Goal: Contribute content: Contribute content

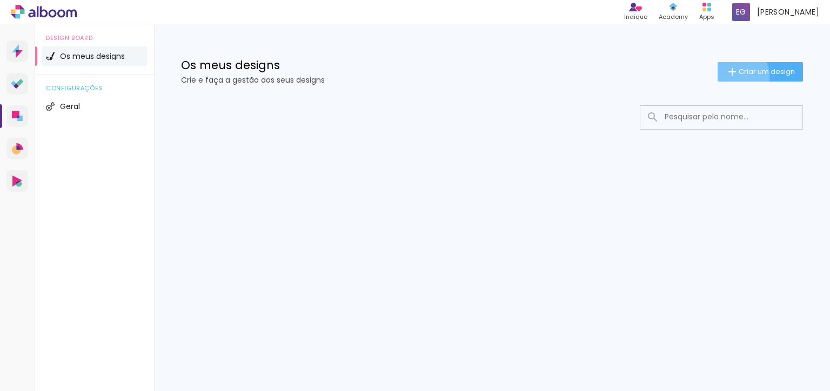
click at [733, 76] on iron-icon at bounding box center [732, 71] width 13 height 13
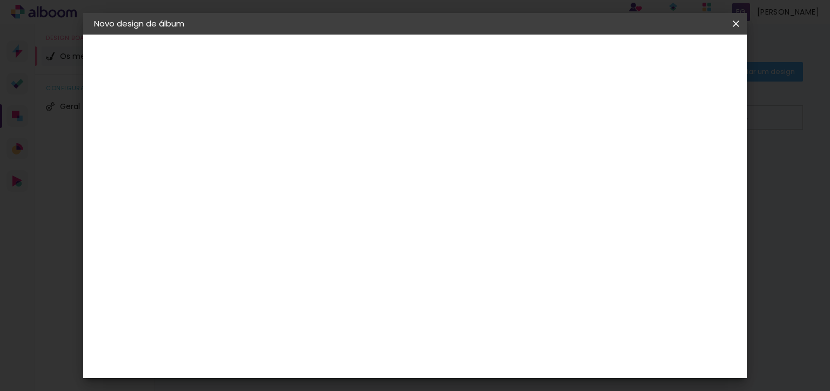
click at [274, 155] on paper-input-container "Título do álbum" at bounding box center [271, 146] width 8 height 28
type input "casamento"
click at [0, 0] on slot "Avançar" at bounding box center [0, 0] width 0 height 0
click at [0, 0] on slot "Tamanho Livre" at bounding box center [0, 0] width 0 height 0
click at [400, 159] on paper-item "Tamanho Livre" at bounding box center [361, 166] width 77 height 28
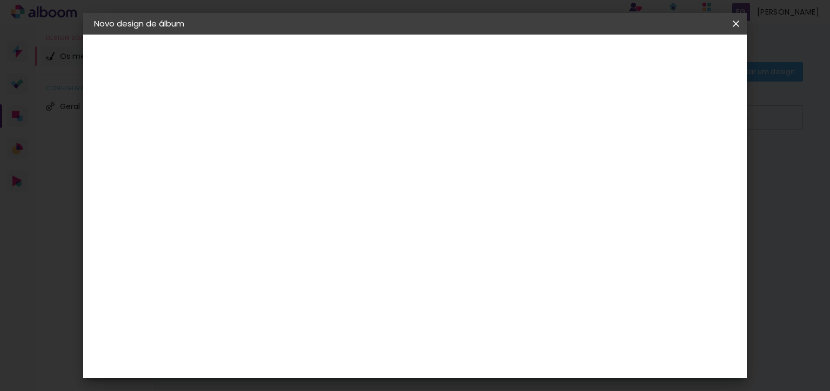
click at [297, 166] on input "text" at bounding box center [270, 173] width 53 height 14
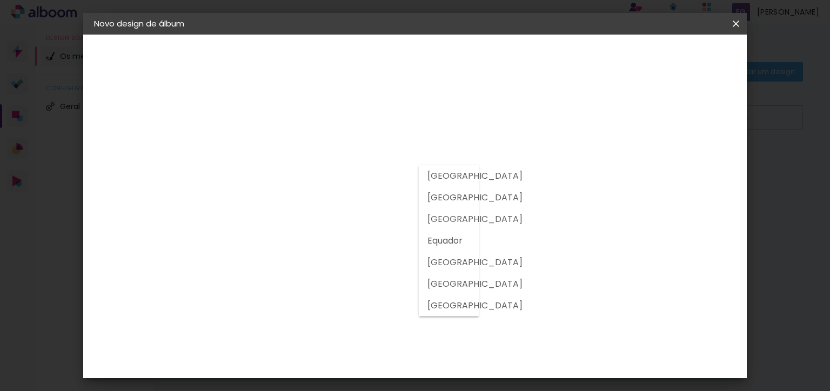
type input "[GEOGRAPHIC_DATA]"
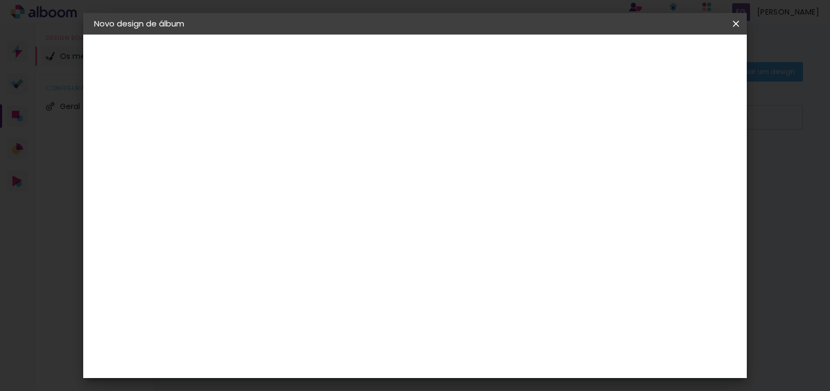
scroll to position [2762, 0]
click at [0, 0] on slot "Avançar" at bounding box center [0, 0] width 0 height 0
click at [313, 180] on input "text" at bounding box center [292, 188] width 42 height 17
click at [373, 126] on div "Opções disponíveis Padrão Tamanho Escolha o tamanho Modelo Escolha o modelo do …" at bounding box center [298, 81] width 149 height 92
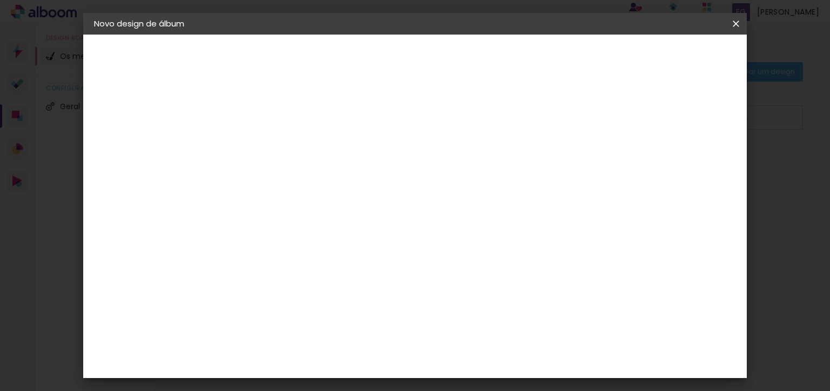
click at [326, 182] on iron-icon at bounding box center [319, 188] width 13 height 13
click at [583, 176] on paper-item "Padrão" at bounding box center [485, 180] width 216 height 22
type input "Padrão"
click at [344, 202] on span "30 × 25" at bounding box center [318, 216] width 50 height 29
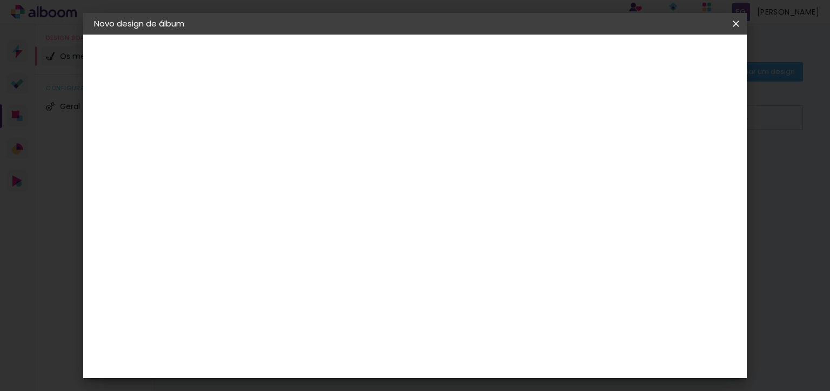
click at [0, 0] on slot "Avançar" at bounding box center [0, 0] width 0 height 0
type paper-checkbox "on"
click at [540, 118] on div at bounding box center [535, 117] width 10 height 10
click at [607, 54] on span "Iniciar design" at bounding box center [582, 57] width 49 height 8
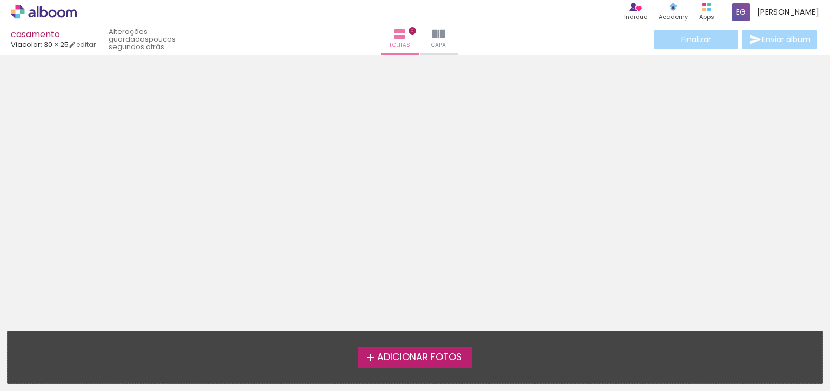
click at [394, 357] on span "Adicionar Fotos" at bounding box center [419, 358] width 85 height 10
click at [0, 0] on input "file" at bounding box center [0, 0] width 0 height 0
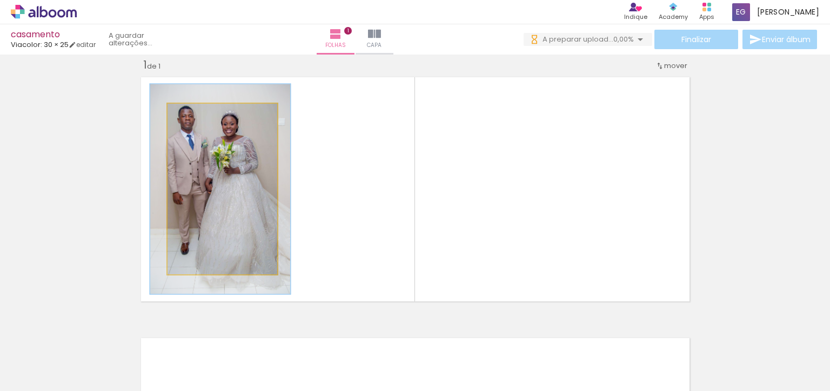
type paper-slider "123"
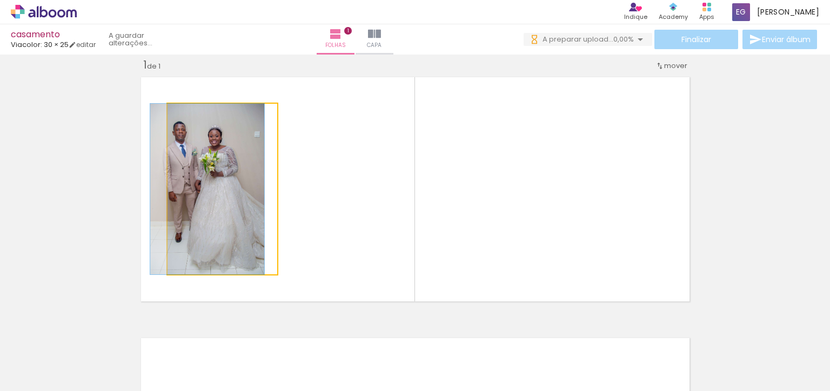
type paper-slider "100"
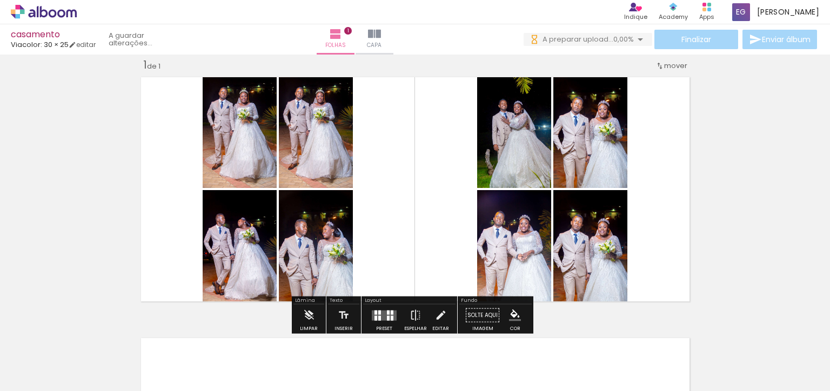
click at [0, 0] on div "Confirmar Cancelar" at bounding box center [0, 0] width 0 height 0
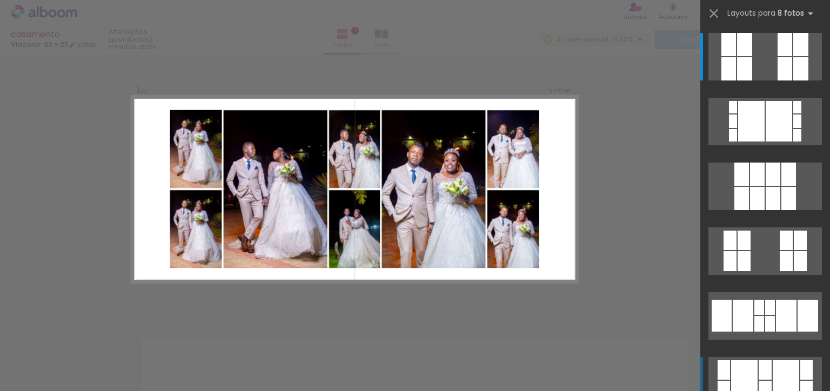
click at [746, 377] on div at bounding box center [744, 380] width 26 height 41
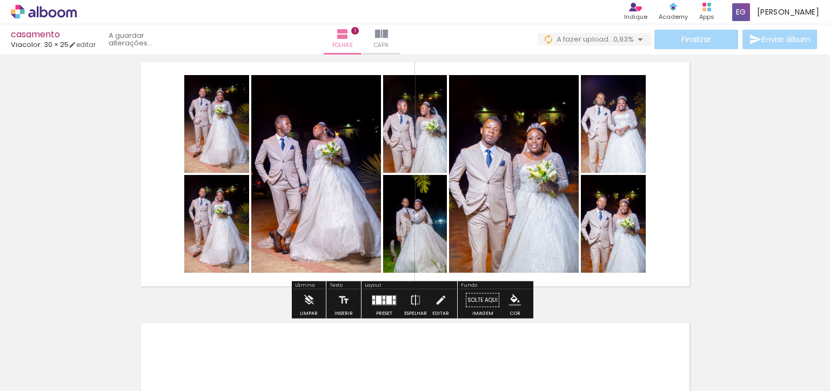
scroll to position [30, 0]
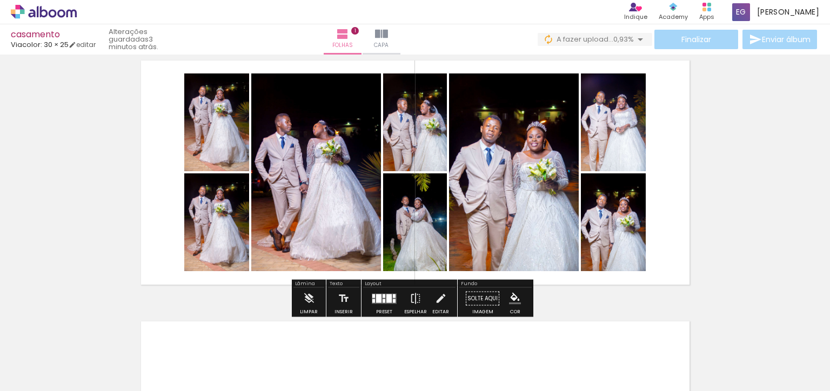
click at [685, 220] on quentale-layouter at bounding box center [415, 173] width 558 height 234
click at [713, 158] on div "Inserir folha 1 de 1" at bounding box center [415, 289] width 830 height 522
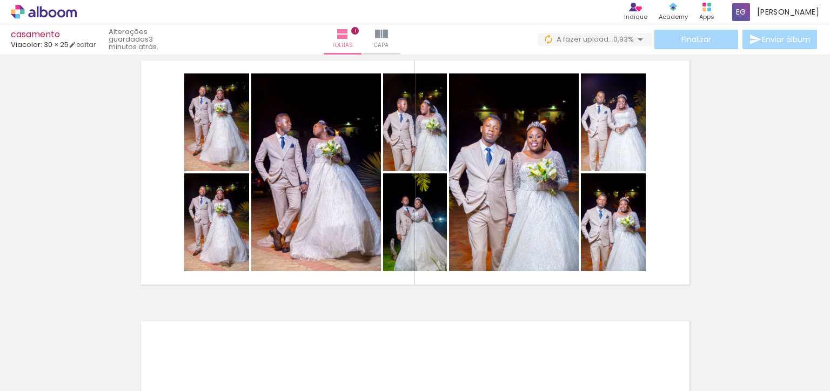
click at [681, 35] on div "Finalizar Enviar álbum" at bounding box center [678, 39] width 281 height 19
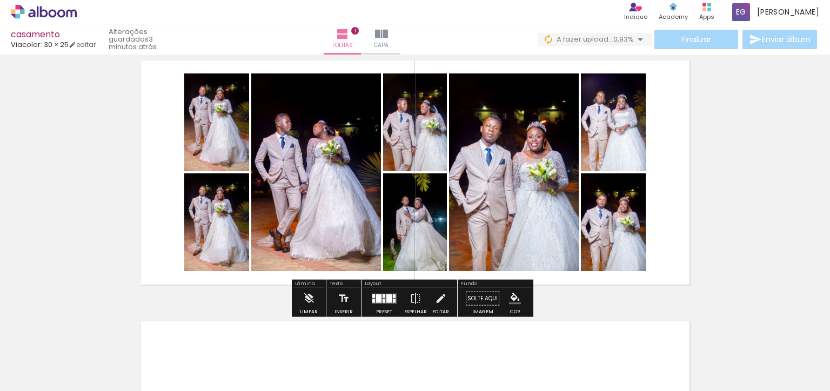
click at [690, 39] on div "Finalizar Enviar álbum" at bounding box center [678, 39] width 281 height 19
click at [475, 296] on paper-button "Solte aqui Imagem" at bounding box center [482, 302] width 39 height 28
click at [688, 38] on span "Finalizar" at bounding box center [696, 40] width 30 height 8
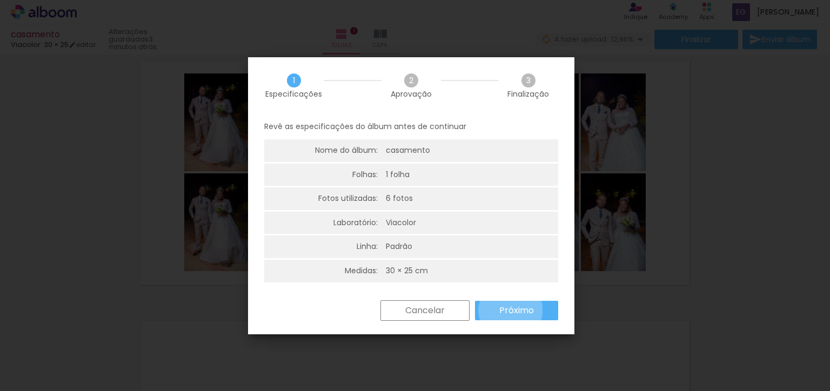
click at [0, 0] on paper-button "Próximo" at bounding box center [0, 0] width 0 height 0
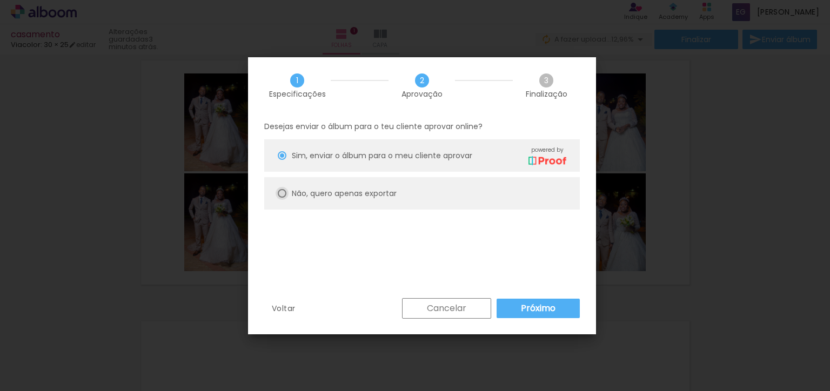
type paper-radio-button "on"
click at [286, 190] on paper-radio-button "Não, quero apenas exportar" at bounding box center [422, 193] width 316 height 32
click at [0, 0] on slot "Próximo" at bounding box center [0, 0] width 0 height 0
type input "Alta, 300 DPI"
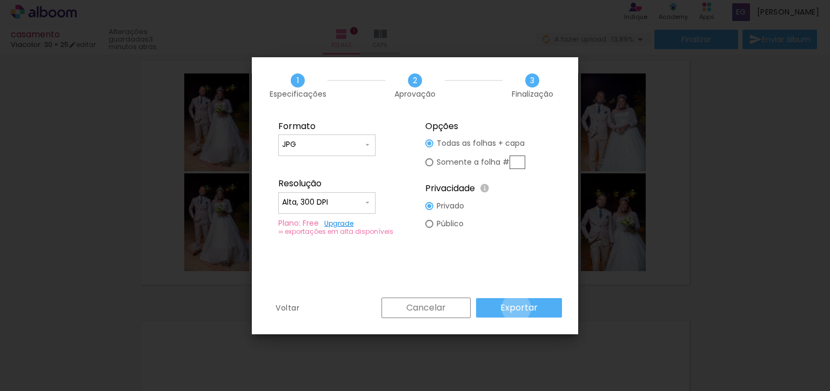
click at [0, 0] on slot "Exportar" at bounding box center [0, 0] width 0 height 0
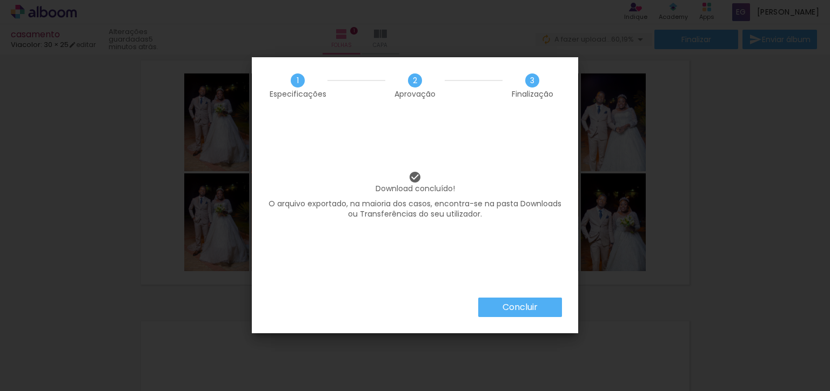
click at [508, 305] on iron-overlay-backdrop at bounding box center [415, 195] width 830 height 391
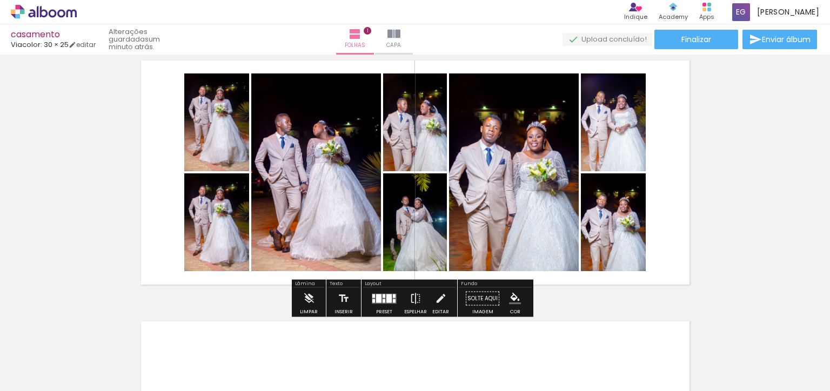
click at [0, 0] on div "Confirmar Cancelar" at bounding box center [0, 0] width 0 height 0
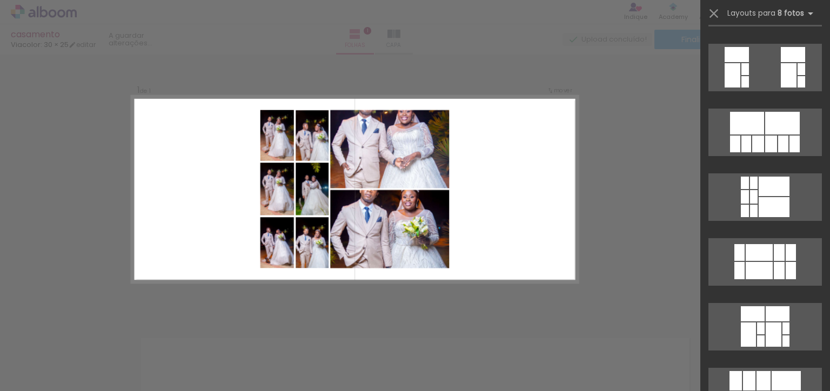
scroll to position [1384, 0]
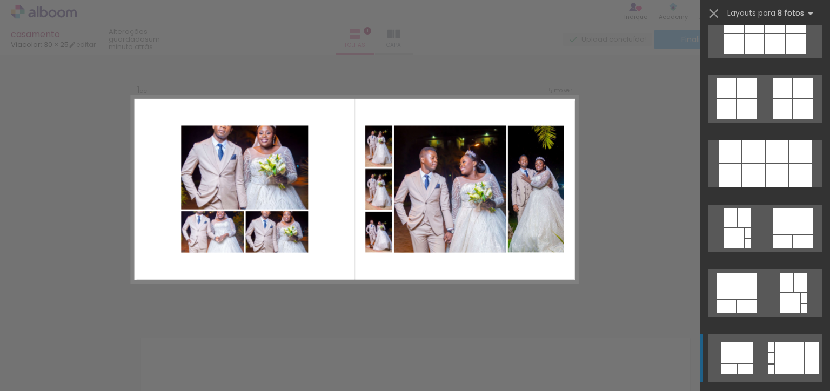
click at [736, 363] on quentale-layouter at bounding box center [764, 358] width 113 height 48
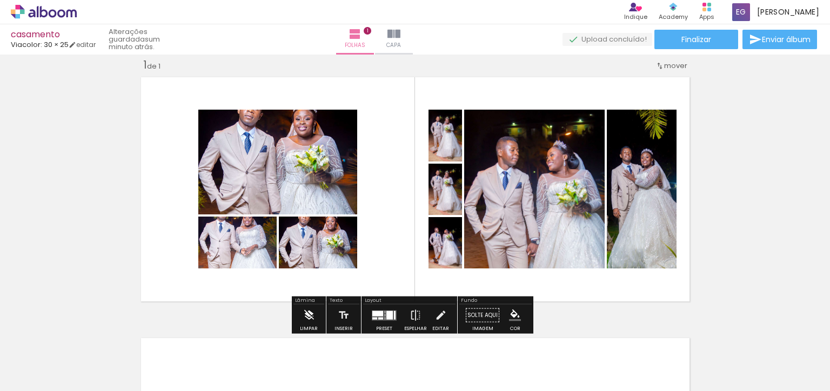
click at [309, 311] on iron-icon at bounding box center [309, 316] width 12 height 22
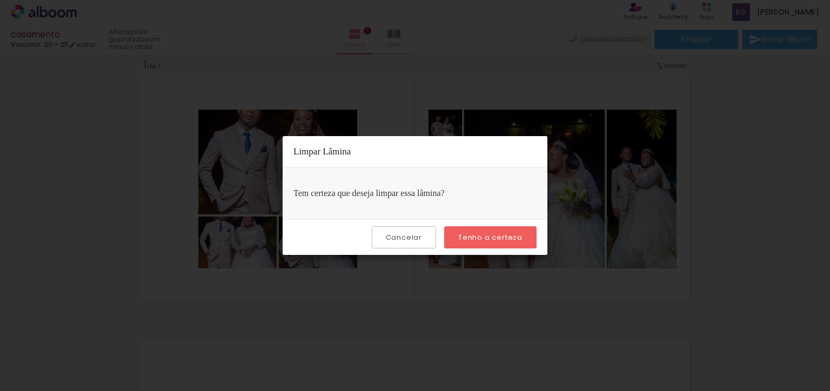
click at [0, 0] on slot "Cancelar" at bounding box center [0, 0] width 0 height 0
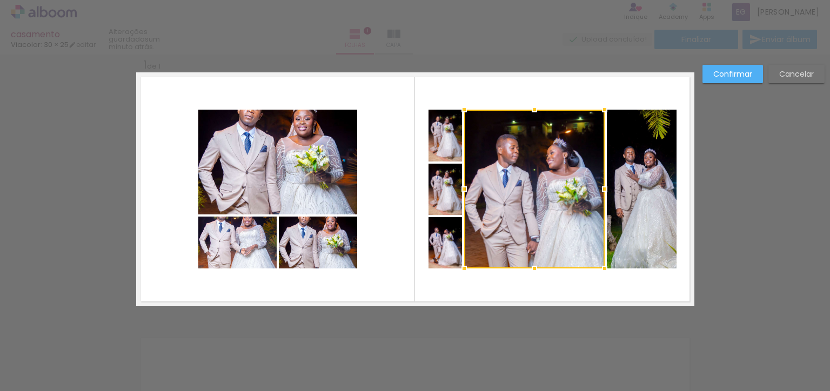
click at [529, 107] on quentale-layouter at bounding box center [415, 189] width 558 height 234
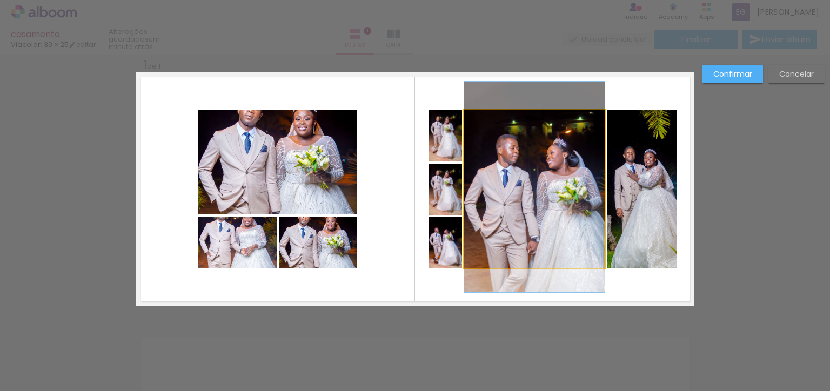
click at [530, 119] on div at bounding box center [534, 189] width 140 height 159
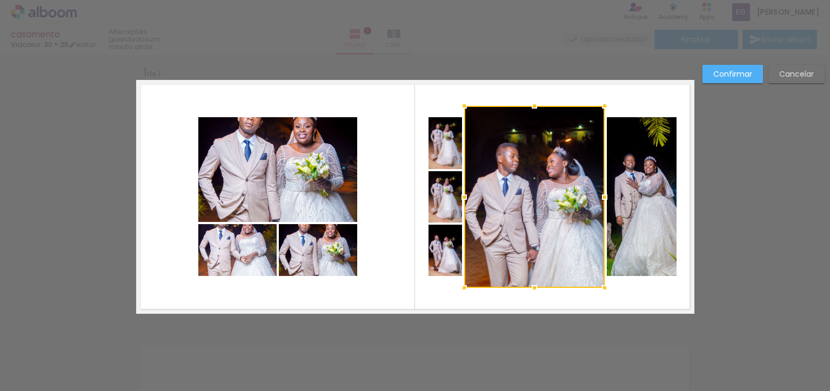
scroll to position [0, 0]
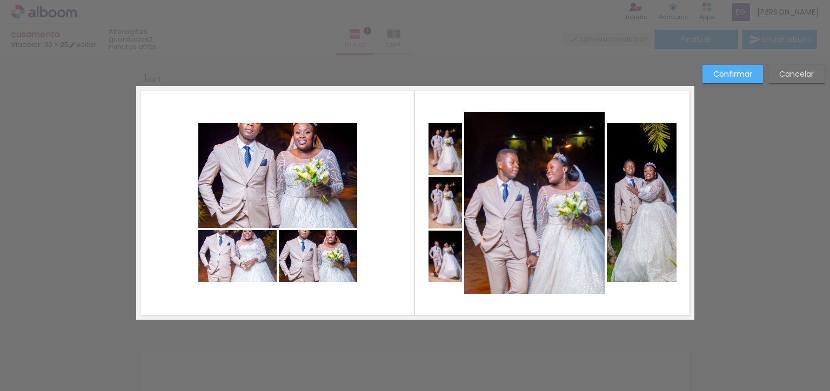
click at [464, 150] on div at bounding box center [534, 203] width 140 height 182
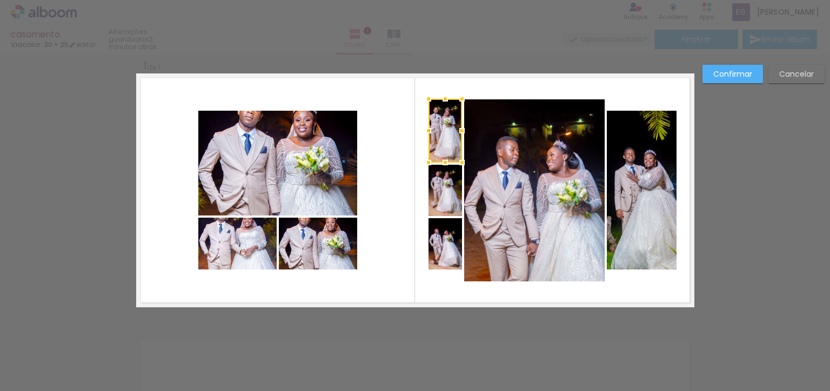
scroll to position [14, 0]
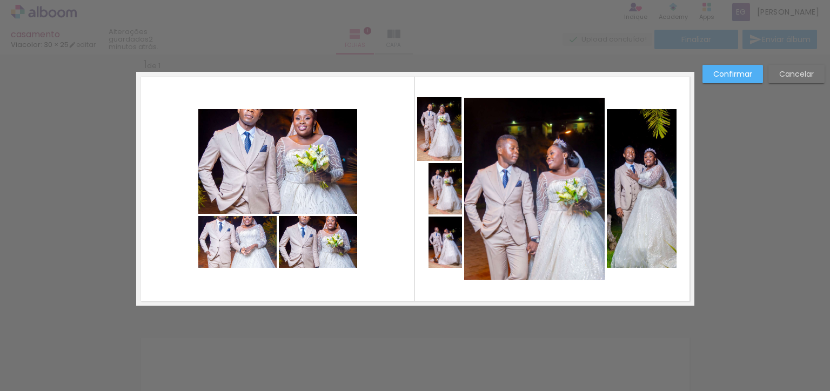
click at [442, 161] on div at bounding box center [439, 129] width 45 height 64
click at [448, 163] on div at bounding box center [439, 163] width 45 height 0
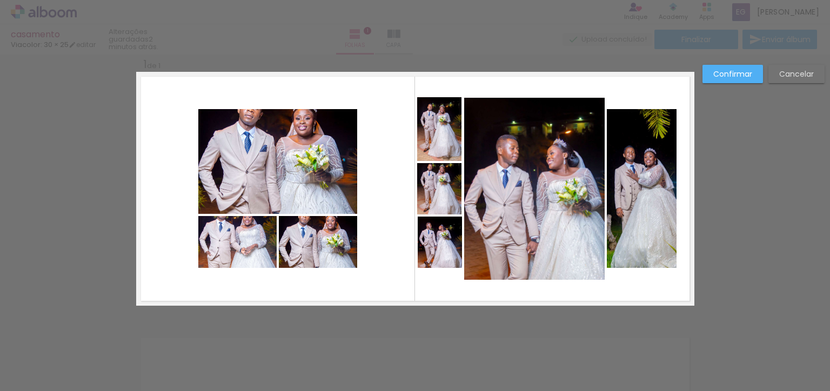
click at [434, 254] on div at bounding box center [440, 242] width 44 height 51
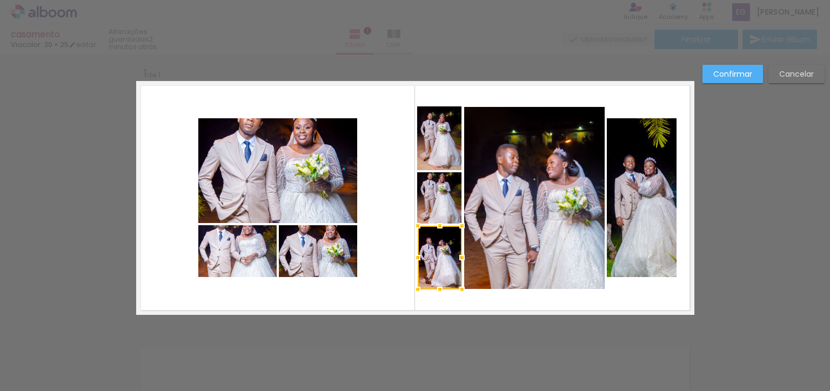
scroll to position [0, 0]
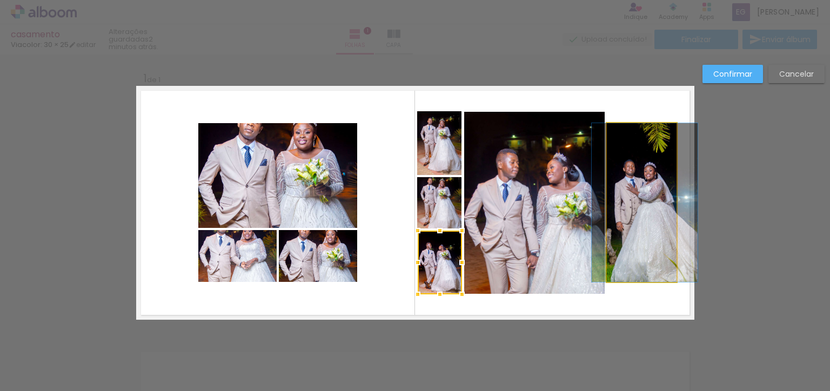
click at [462, 231] on div at bounding box center [440, 263] width 44 height 64
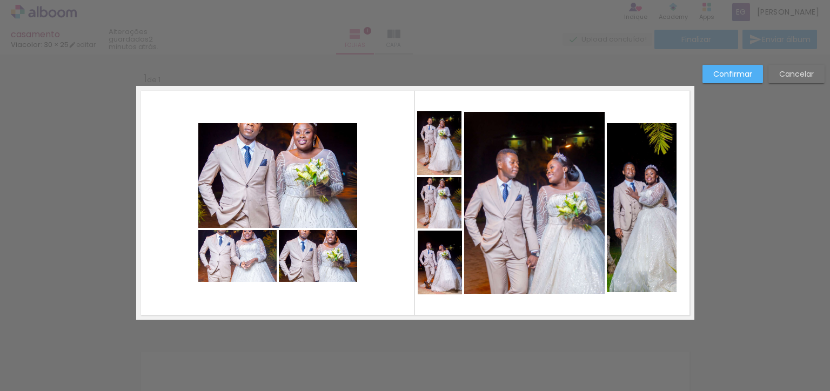
click at [629, 149] on div at bounding box center [642, 207] width 70 height 169
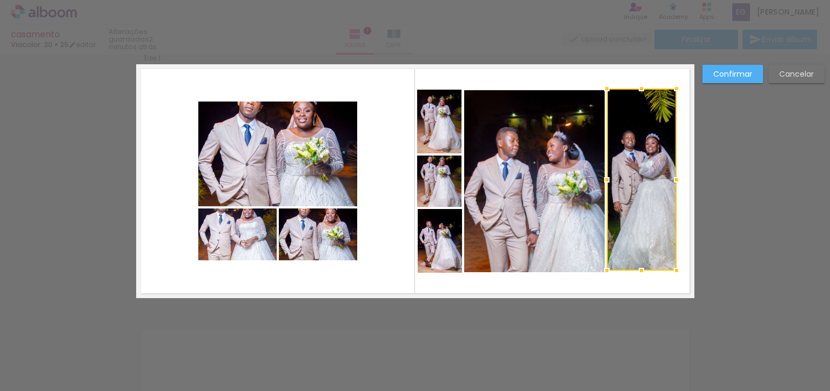
scroll to position [21, 0]
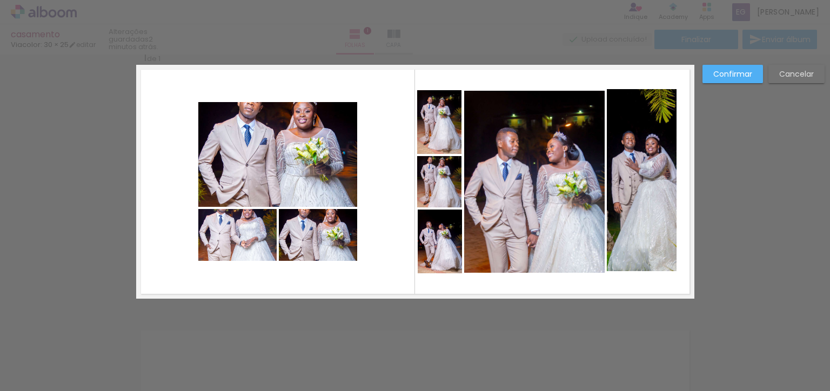
click at [631, 89] on div at bounding box center [642, 89] width 70 height 0
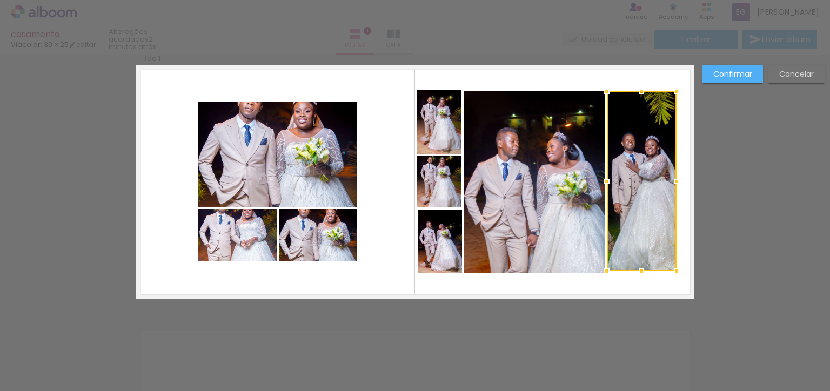
click at [638, 93] on div at bounding box center [641, 92] width 22 height 22
click at [607, 143] on div at bounding box center [642, 181] width 70 height 180
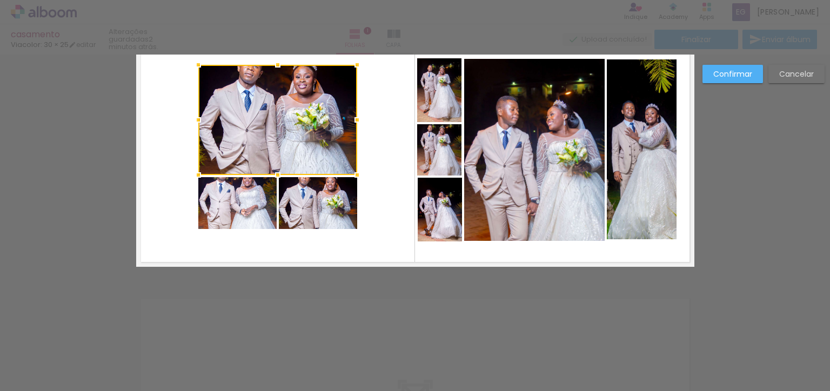
scroll to position [53, 0]
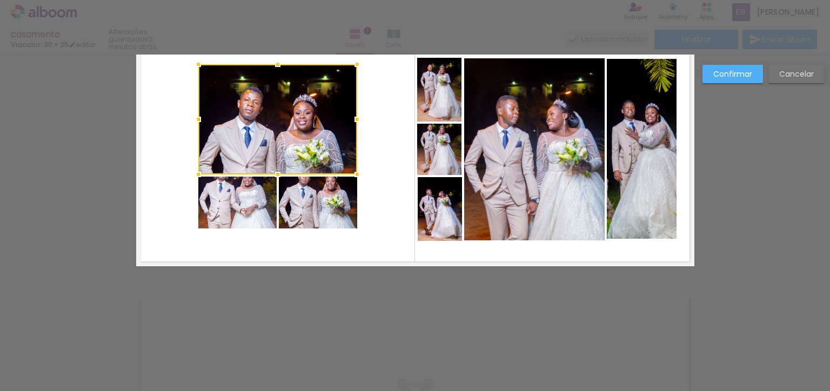
click at [222, 175] on div at bounding box center [277, 119] width 159 height 110
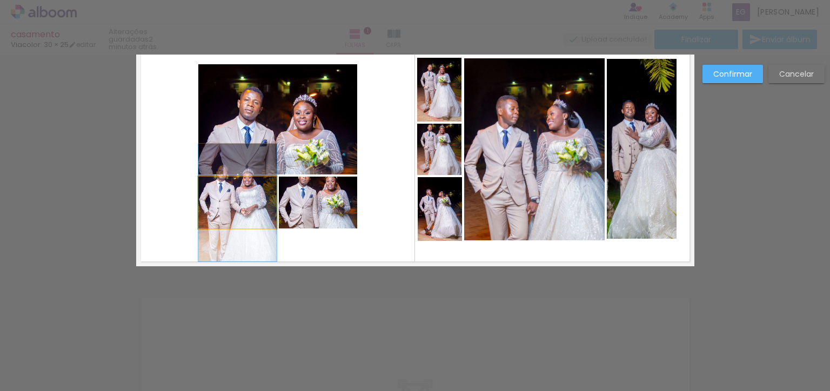
click at [231, 177] on div at bounding box center [237, 177] width 78 height 0
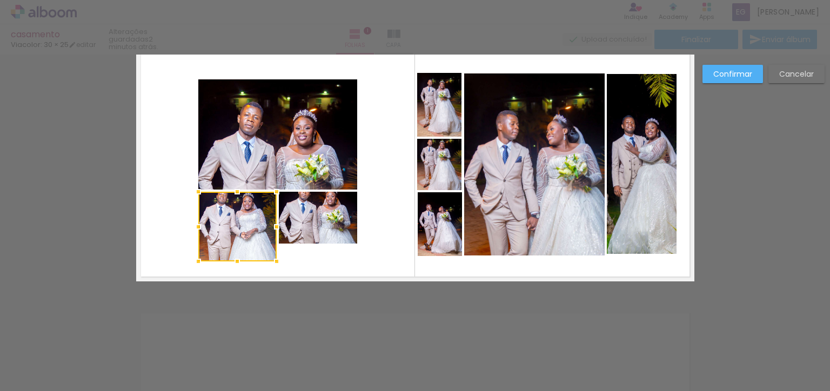
scroll to position [33, 0]
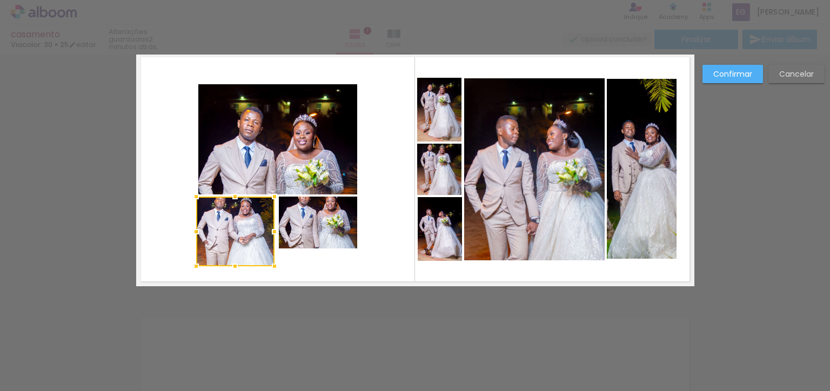
click at [274, 202] on div at bounding box center [235, 232] width 78 height 70
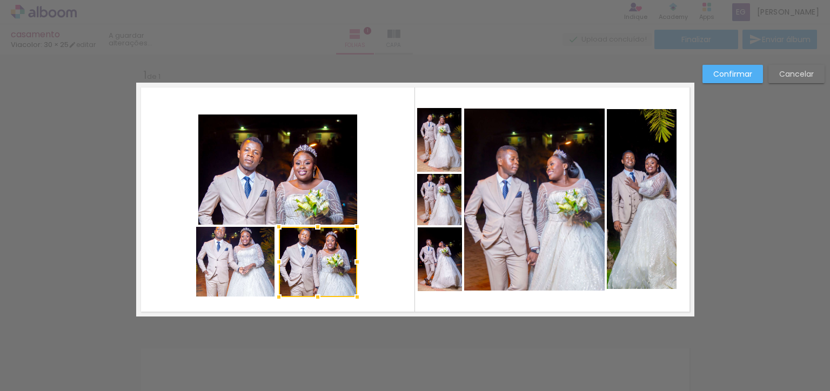
scroll to position [1, 0]
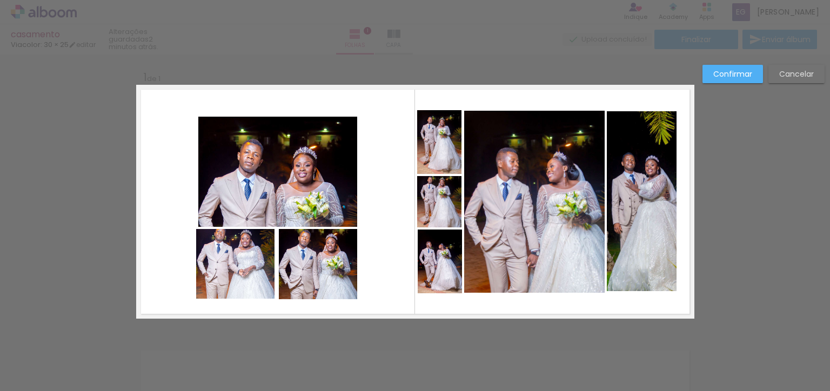
click at [312, 258] on div at bounding box center [318, 264] width 78 height 70
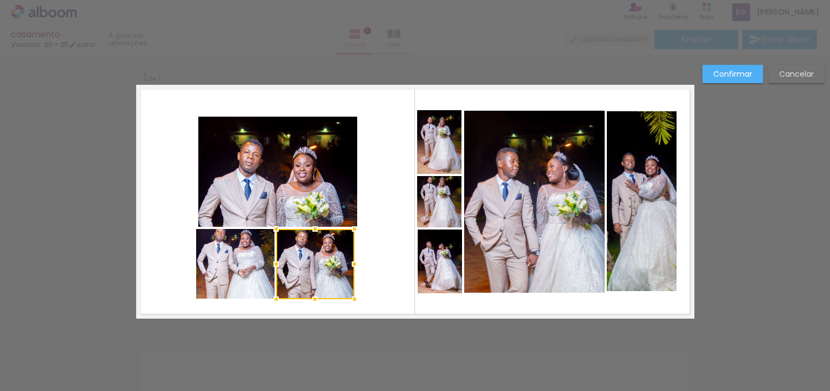
scroll to position [0, 0]
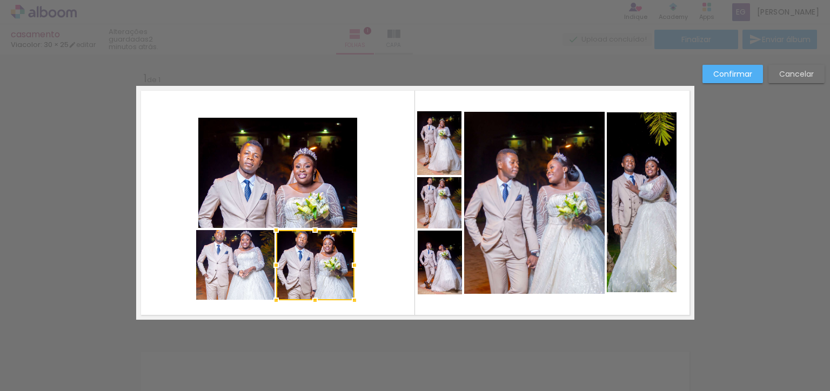
click at [729, 76] on div "Inserir folha 1 de 1" at bounding box center [415, 319] width 830 height 522
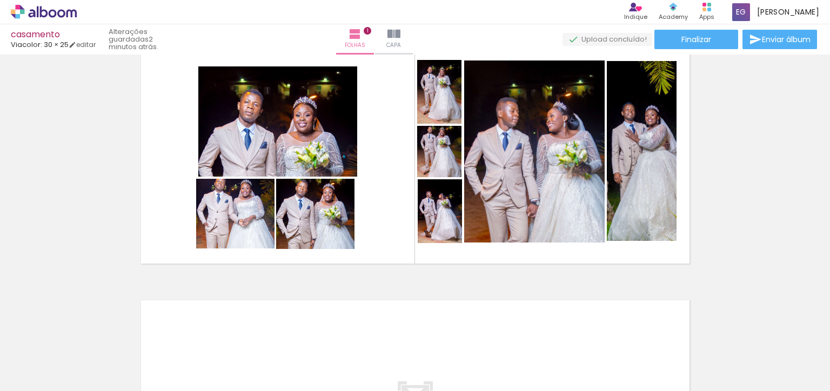
scroll to position [50, 0]
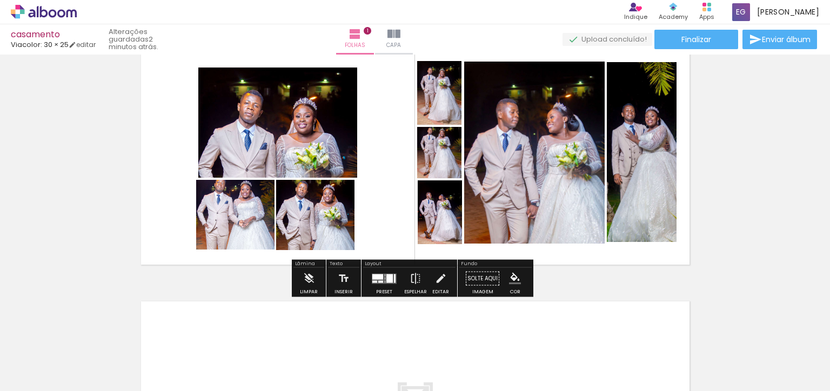
click at [643, 156] on div at bounding box center [646, 152] width 120 height 180
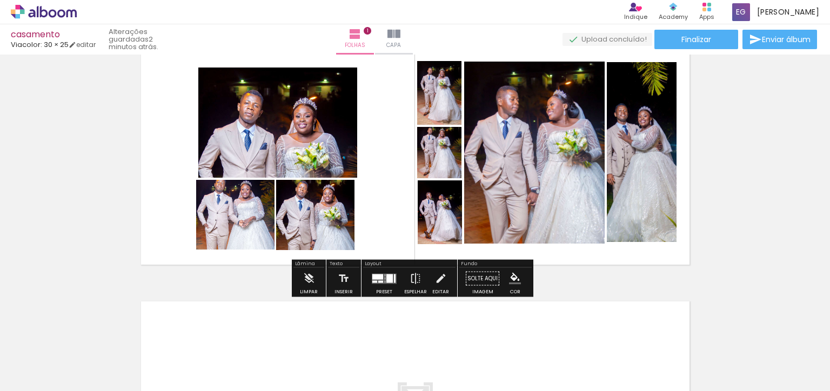
click at [233, 209] on div "Largura Cor" at bounding box center [229, 208] width 19 height 16
click at [248, 223] on div at bounding box center [235, 215] width 78 height 118
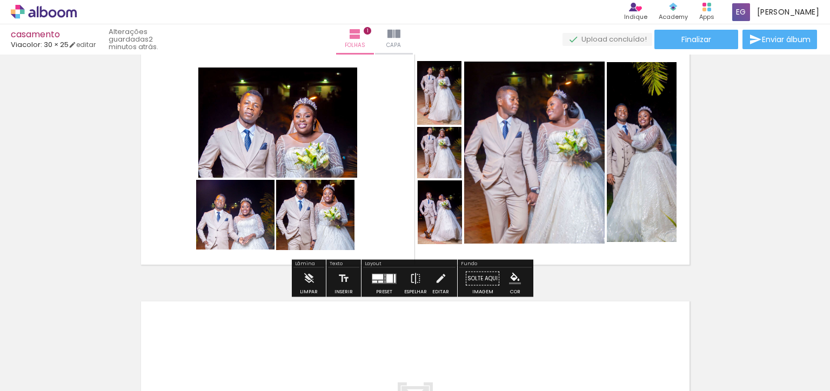
click at [331, 217] on div at bounding box center [315, 215] width 78 height 118
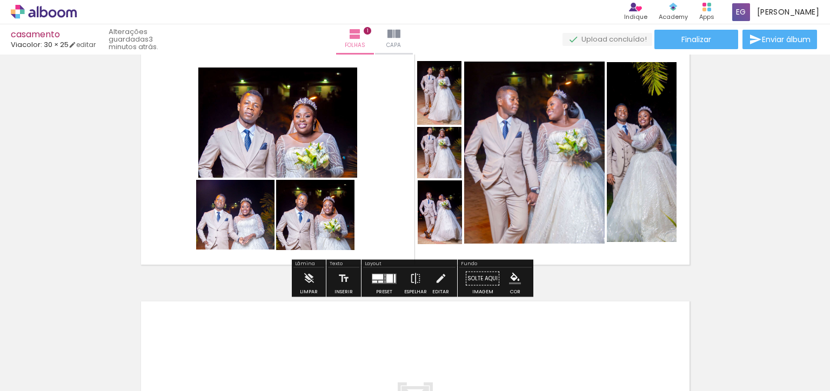
click at [740, 182] on div "Inserir folha 1 de 1" at bounding box center [415, 269] width 830 height 522
click at [86, 42] on link "editar" at bounding box center [82, 44] width 27 height 9
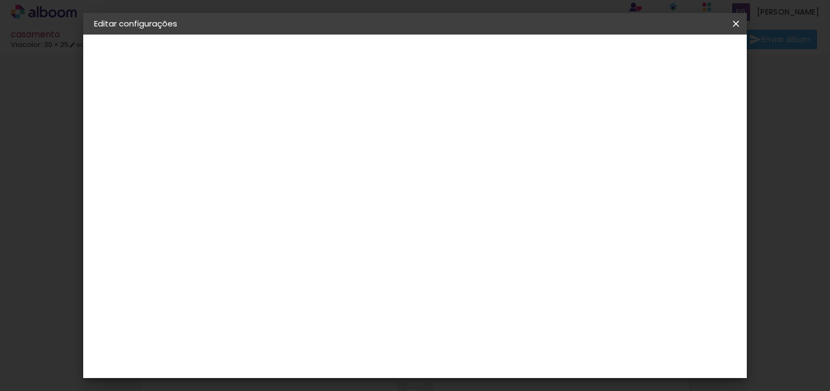
click at [140, 159] on small "25.4 × 60.6 cm" at bounding box center [149, 158] width 47 height 6
click at [330, 176] on div "Escolha o tamanho" at bounding box center [298, 200] width 63 height 50
click at [330, 175] on div "Escolha o tamanho" at bounding box center [298, 200] width 63 height 50
click at [330, 132] on h3 "Opções disponíveis" at bounding box center [298, 143] width 63 height 22
click at [330, 186] on div "Escolha o tamanho" at bounding box center [298, 200] width 63 height 50
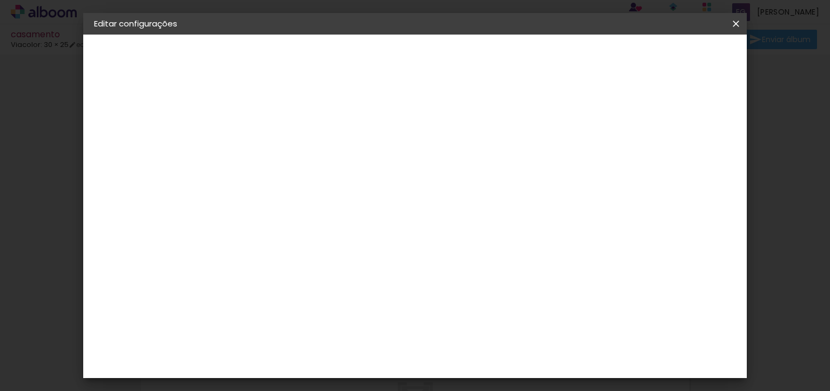
click at [330, 175] on div "Escolha o tamanho" at bounding box center [298, 200] width 63 height 50
click at [124, 189] on div "3. Revisão" at bounding box center [153, 188] width 118 height 13
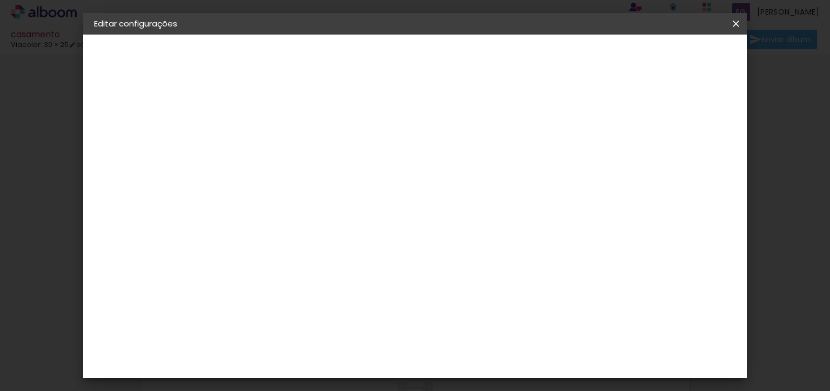
click at [150, 158] on iron-pages "Modelo A escolher modelo... Tamanho livre" at bounding box center [153, 158] width 118 height 22
click at [357, 189] on div "Opções disponíveis Tamanho Escolha o tamanho" at bounding box center [298, 183] width 117 height 156
click at [330, 176] on div "Escolha o tamanho" at bounding box center [298, 200] width 63 height 50
click at [330, 175] on div "Escolha o tamanho" at bounding box center [298, 200] width 63 height 50
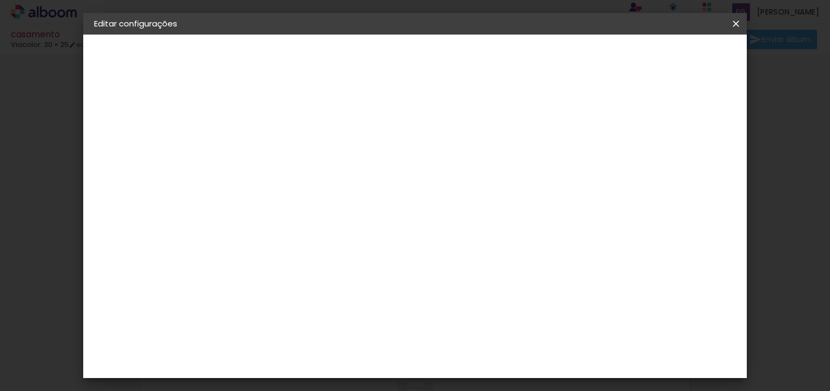
click at [307, 166] on label "Tamanho" at bounding box center [287, 170] width 41 height 9
click at [330, 144] on h3 "Opções disponíveis" at bounding box center [298, 143] width 63 height 22
click at [357, 120] on div "Opções disponíveis Tamanho Escolha o tamanho" at bounding box center [298, 183] width 117 height 156
click at [357, 145] on div "Opções disponíveis Tamanho Escolha o tamanho" at bounding box center [298, 183] width 117 height 156
click at [113, 52] on div "1. Informações" at bounding box center [153, 57] width 118 height 13
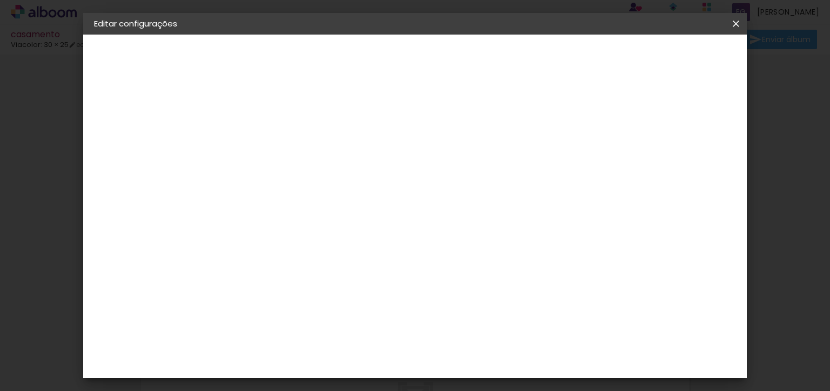
click at [733, 23] on iron-icon at bounding box center [735, 23] width 13 height 11
click at [736, 24] on iron-icon at bounding box center [735, 23] width 13 height 11
click at [287, 76] on p "Escolha o modelo do álbum." at bounding box center [264, 81] width 48 height 26
click at [737, 22] on iron-icon at bounding box center [735, 23] width 13 height 11
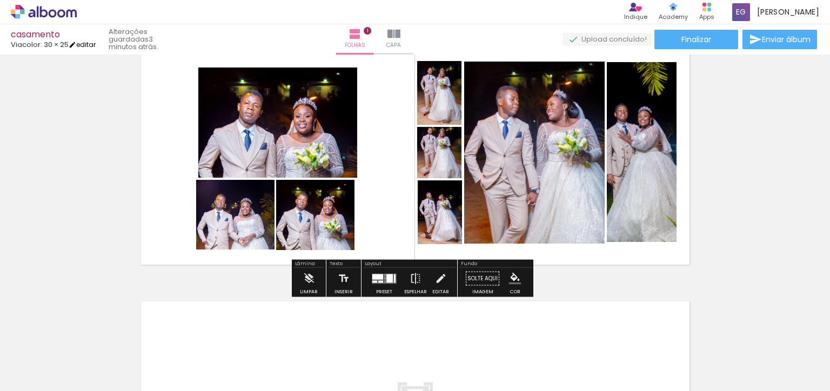
click at [76, 45] on iron-icon at bounding box center [73, 45] width 8 height 8
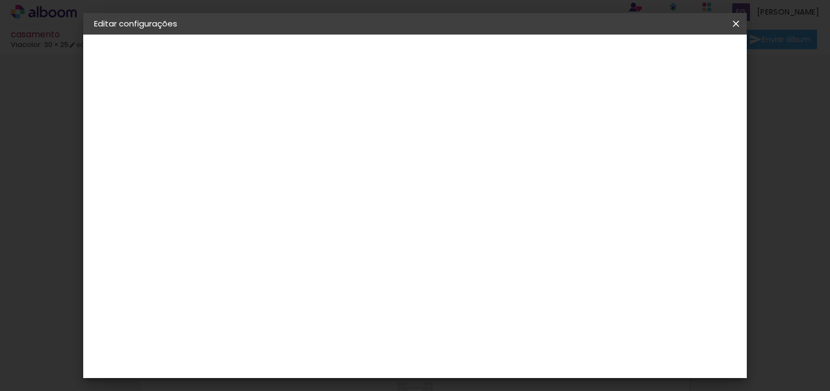
click at [142, 157] on small "25.4 × 60.6 cm" at bounding box center [149, 158] width 47 height 6
click at [313, 180] on input "text" at bounding box center [292, 188] width 42 height 17
click at [330, 222] on div "Escolha o tamanho" at bounding box center [298, 247] width 63 height 50
click at [330, 225] on div "Escolha o tamanho" at bounding box center [298, 247] width 63 height 50
click at [330, 227] on div "Escolha o tamanho" at bounding box center [298, 247] width 63 height 50
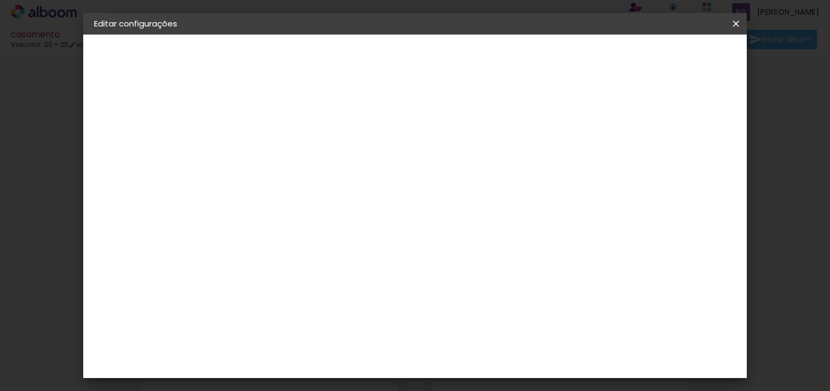
click at [330, 222] on div "Escolha o tamanho" at bounding box center [298, 247] width 63 height 50
click at [313, 180] on input "text" at bounding box center [292, 188] width 42 height 17
click at [0, 0] on slot "Padrão" at bounding box center [0, 0] width 0 height 0
type input "Padrão"
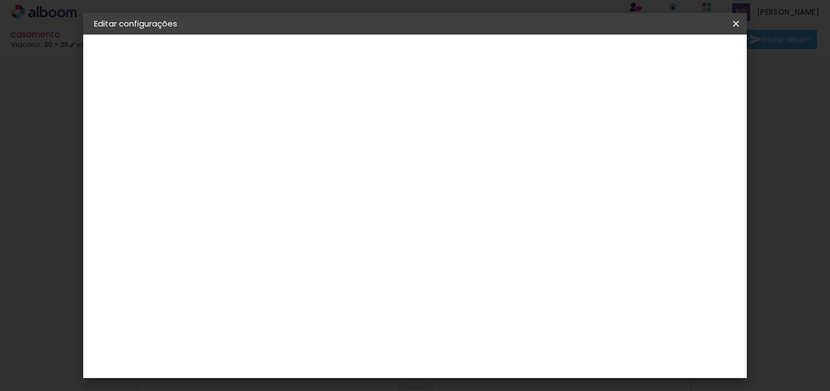
click at [344, 211] on span "30 × 20" at bounding box center [318, 225] width 50 height 29
click at [0, 0] on slot "Avançar" at bounding box center [0, 0] width 0 height 0
click at [656, 59] on span "Guardar configurações" at bounding box center [624, 57] width 88 height 8
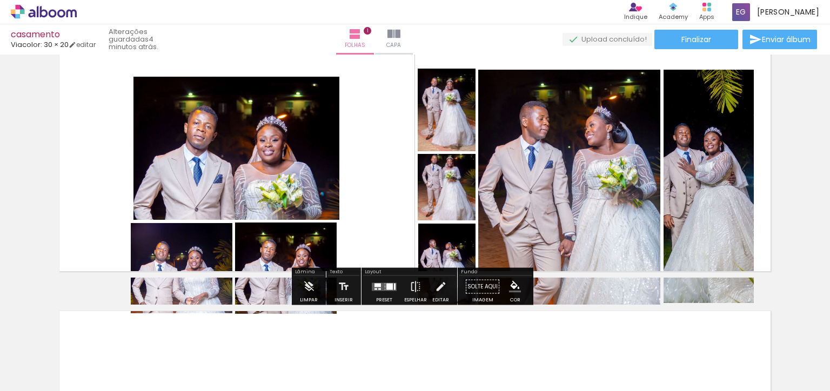
click at [0, 0] on div "Confirmar Cancelar" at bounding box center [0, 0] width 0 height 0
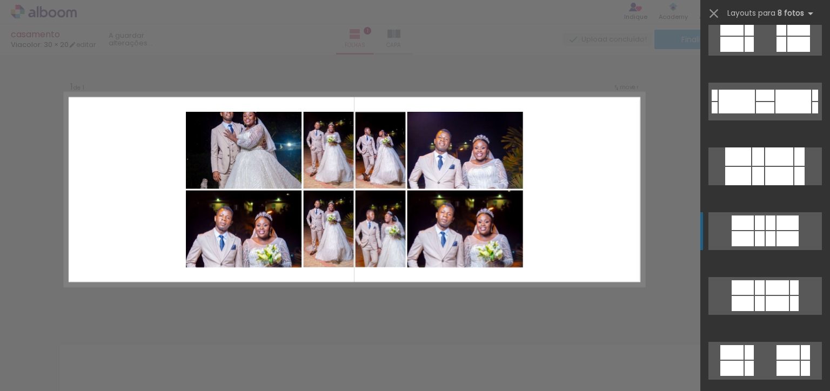
scroll to position [2661, 0]
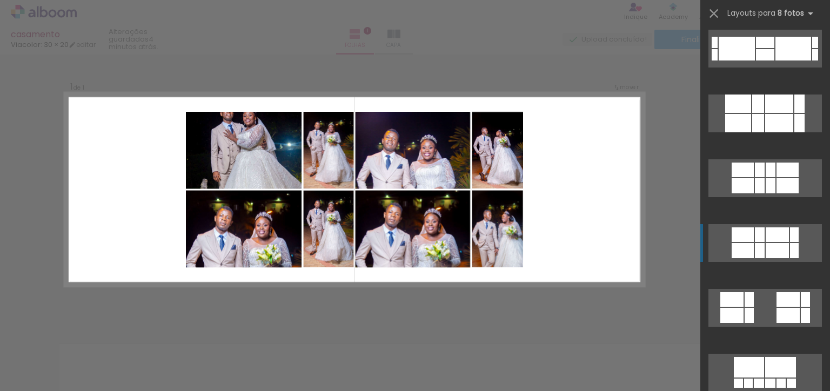
click at [766, 250] on div at bounding box center [777, 250] width 23 height 15
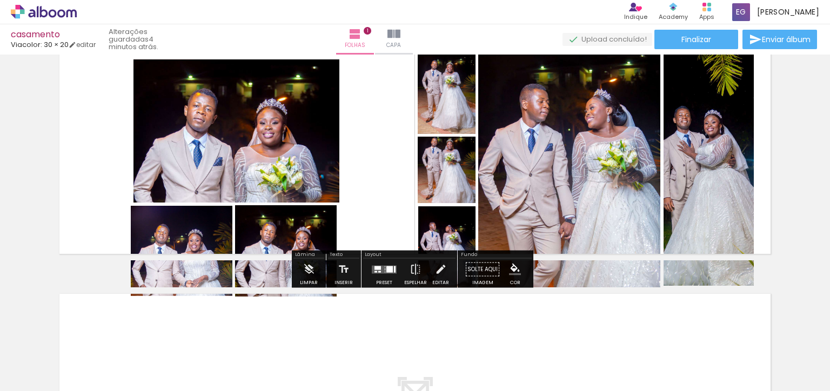
scroll to position [65, 0]
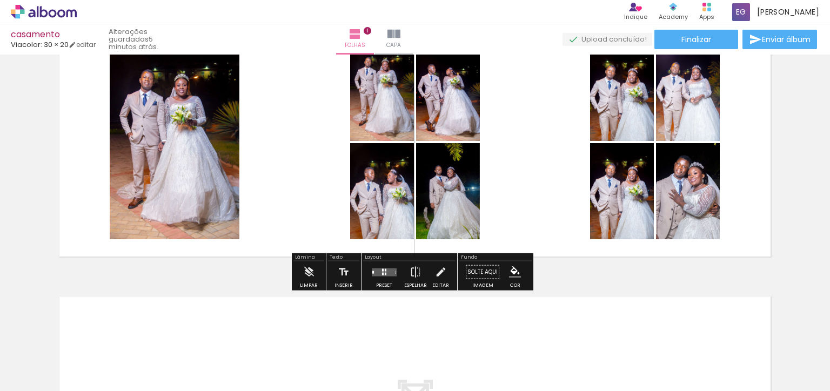
click at [0, 0] on div "Confirmar Cancelar" at bounding box center [0, 0] width 0 height 0
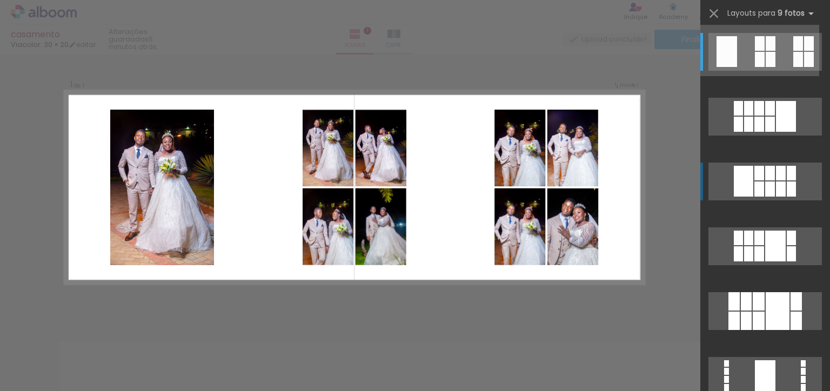
scroll to position [17, 0]
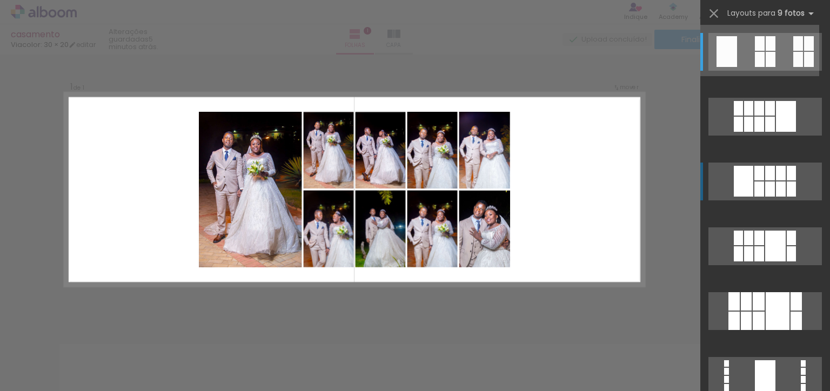
click at [769, 185] on div at bounding box center [770, 189] width 10 height 15
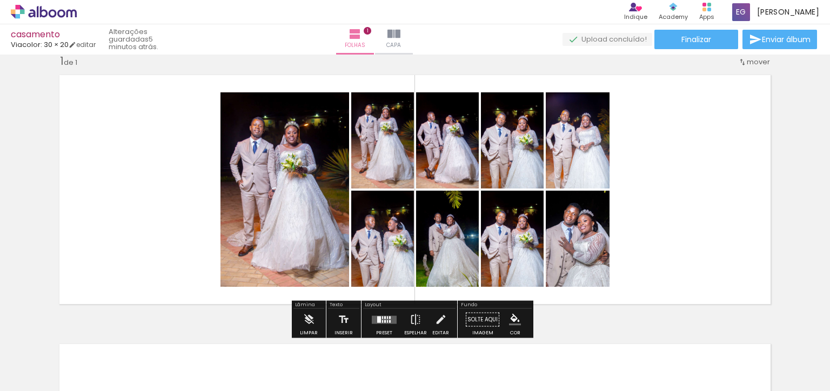
click at [283, 170] on div at bounding box center [285, 189] width 130 height 194
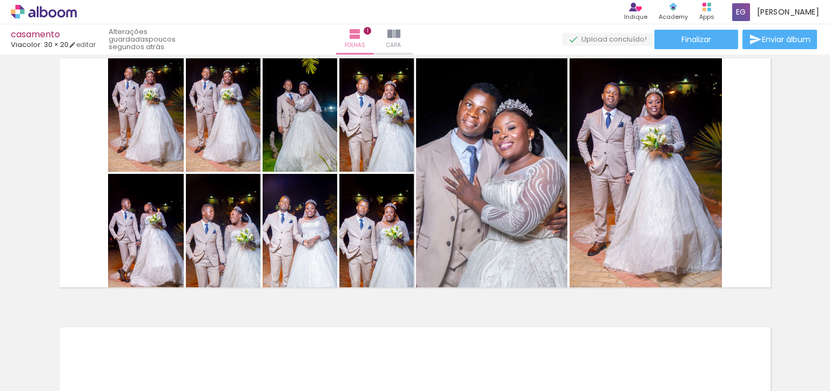
scroll to position [33, 0]
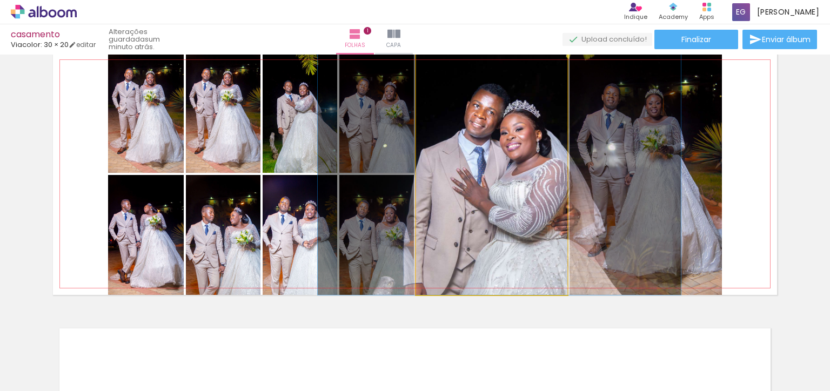
click at [511, 143] on div at bounding box center [499, 174] width 363 height 242
type paper-slider "100"
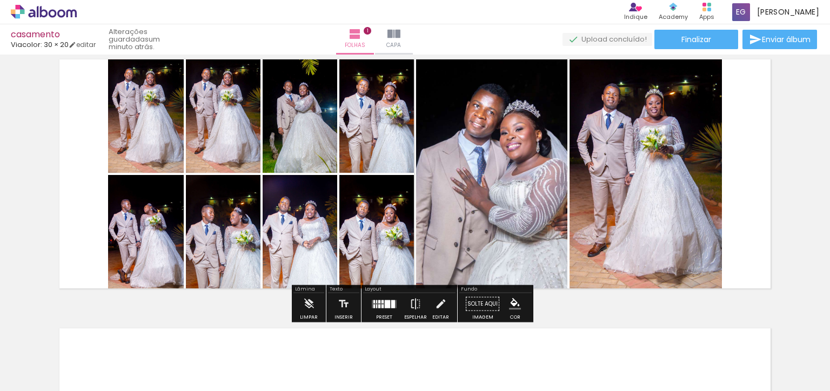
click at [229, 233] on div at bounding box center [223, 235] width 80 height 120
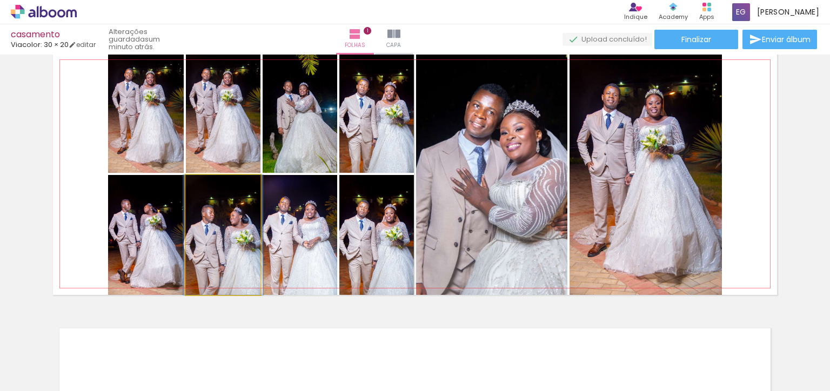
type paper-slider "100"
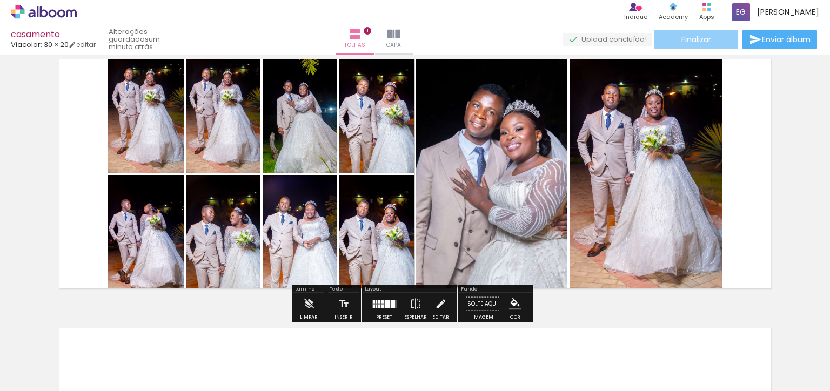
click at [700, 39] on span "Finalizar" at bounding box center [696, 40] width 30 height 8
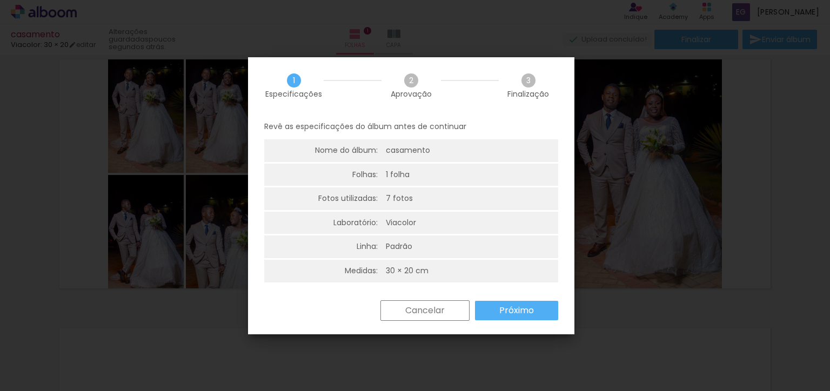
click at [0, 0] on paper-button "Próximo" at bounding box center [0, 0] width 0 height 0
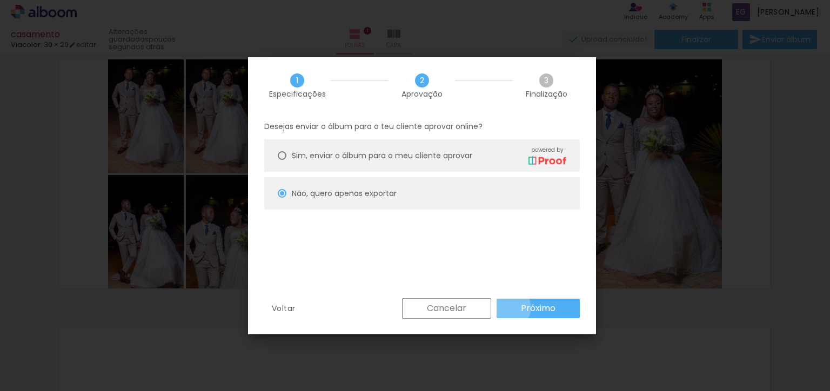
click at [510, 307] on paper-button "Próximo" at bounding box center [538, 308] width 83 height 19
type input "Alta, 300 DPI"
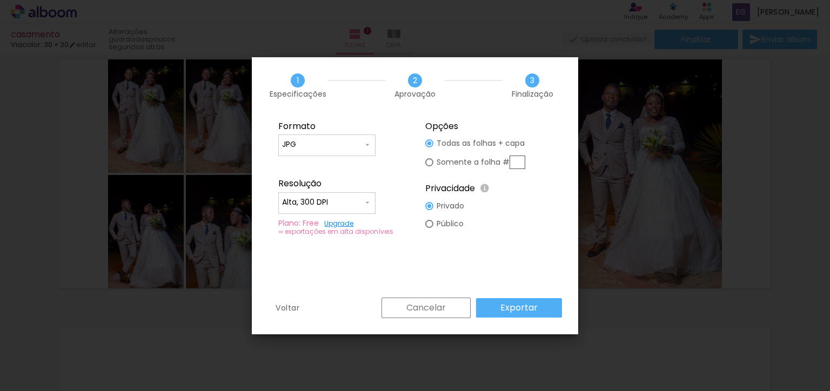
click at [0, 0] on slot "Exportar" at bounding box center [0, 0] width 0 height 0
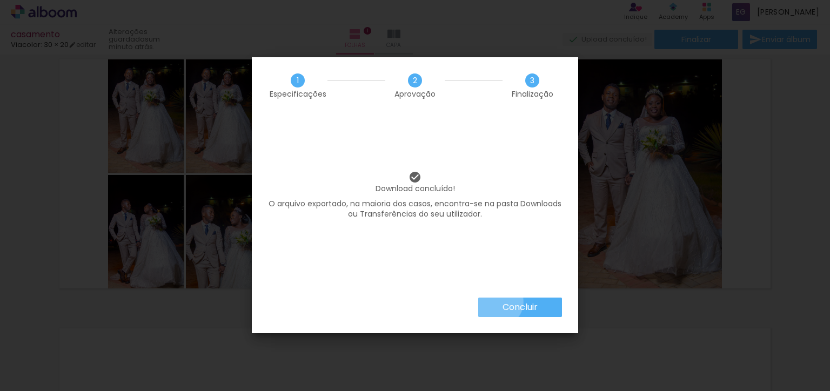
click at [497, 301] on iron-overlay-backdrop at bounding box center [415, 195] width 830 height 391
